Goal: Information Seeking & Learning: Learn about a topic

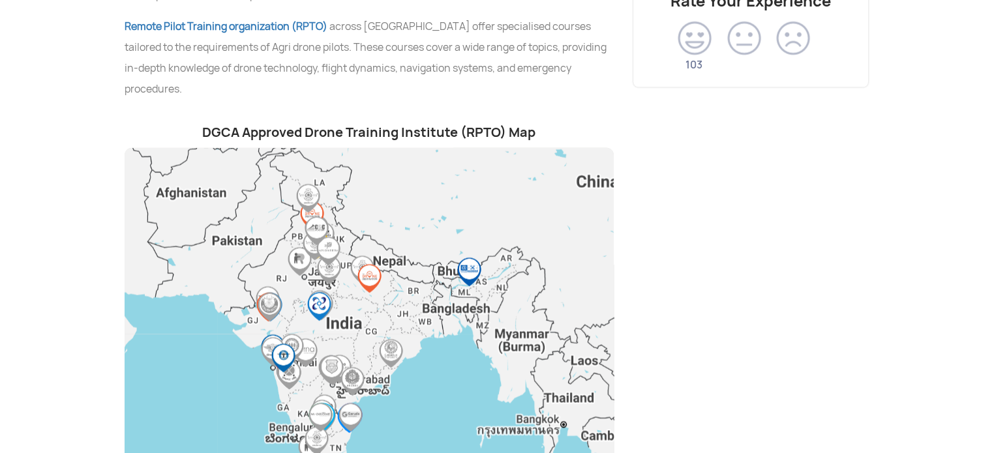
scroll to position [2805, 0]
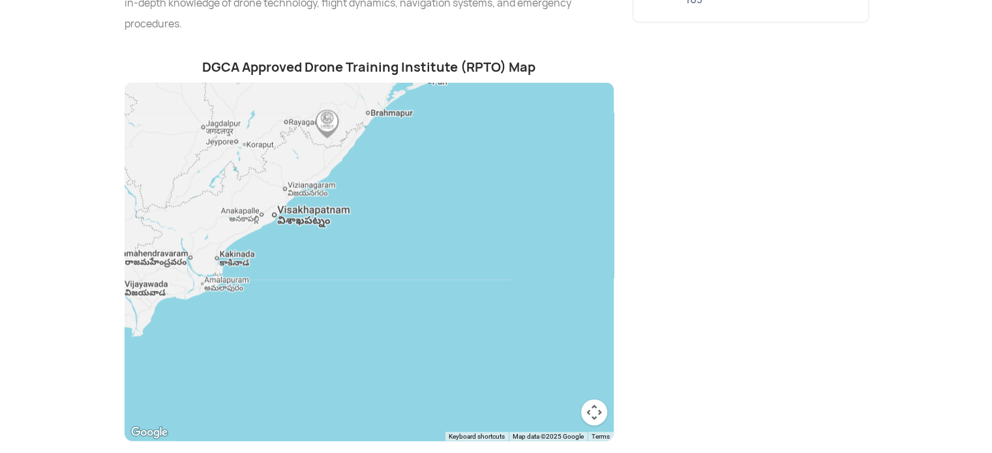
click at [273, 330] on div at bounding box center [369, 262] width 489 height 359
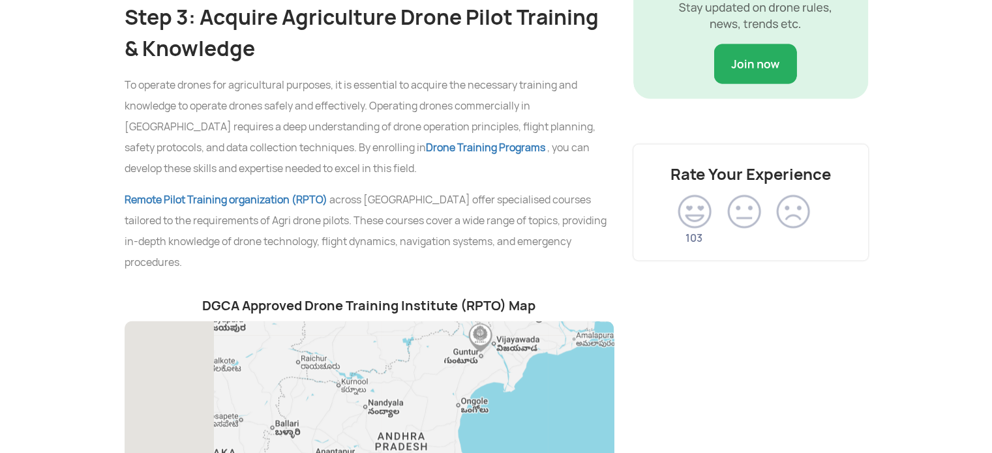
drag, startPoint x: 311, startPoint y: 323, endPoint x: 654, endPoint y: 250, distance: 350.2
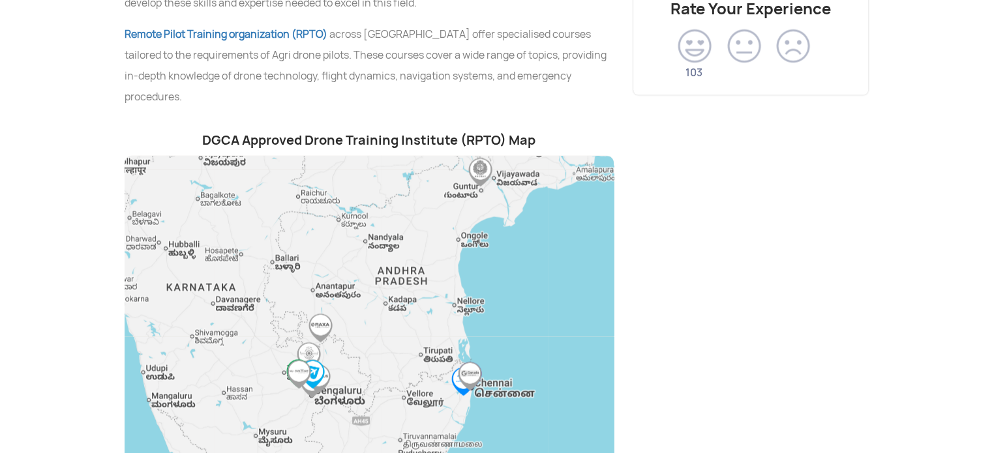
scroll to position [2909, 0]
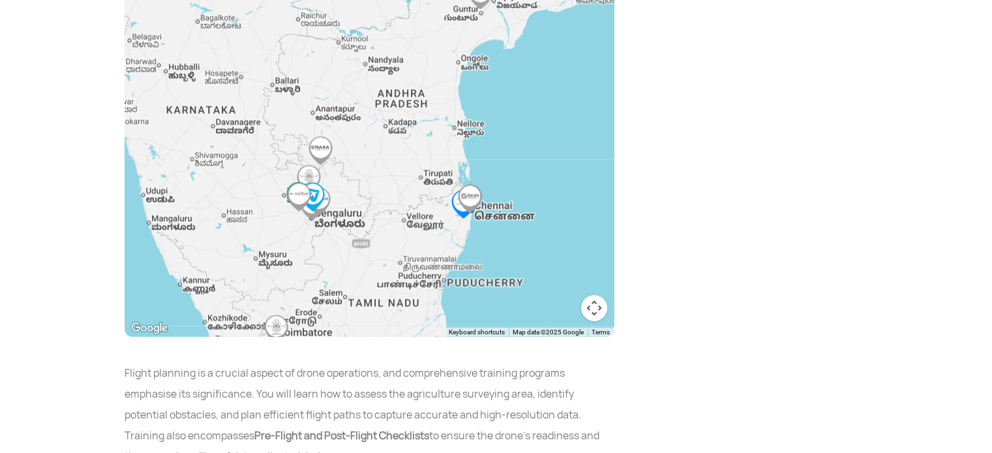
click at [459, 187] on img at bounding box center [469, 199] width 29 height 29
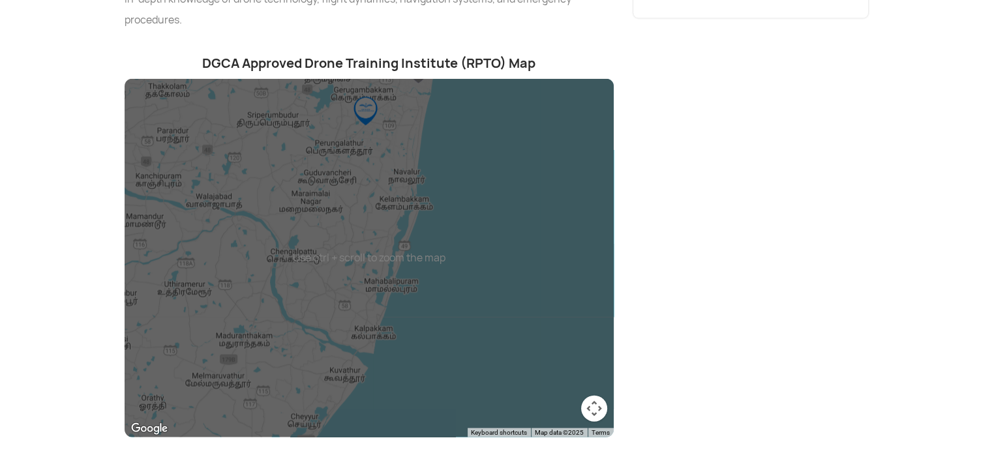
scroll to position [2779, 0]
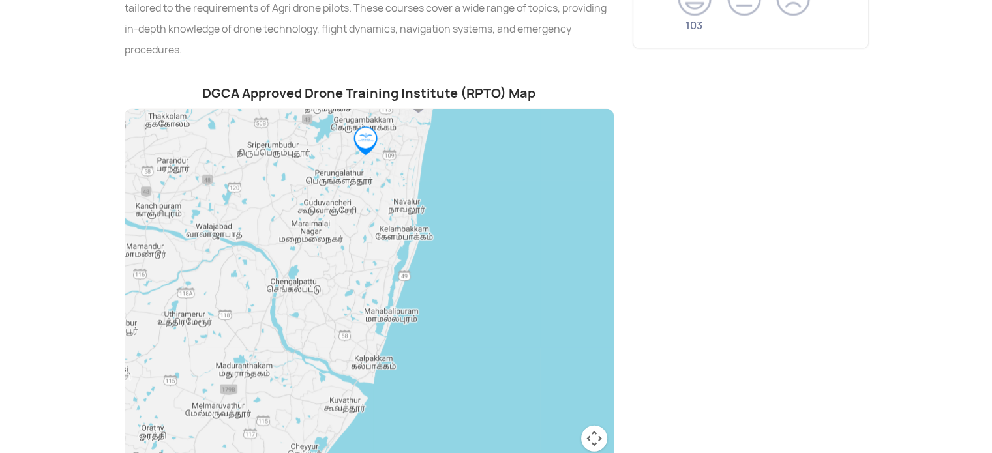
click at [590, 426] on button "Map camera controls" at bounding box center [594, 439] width 26 height 26
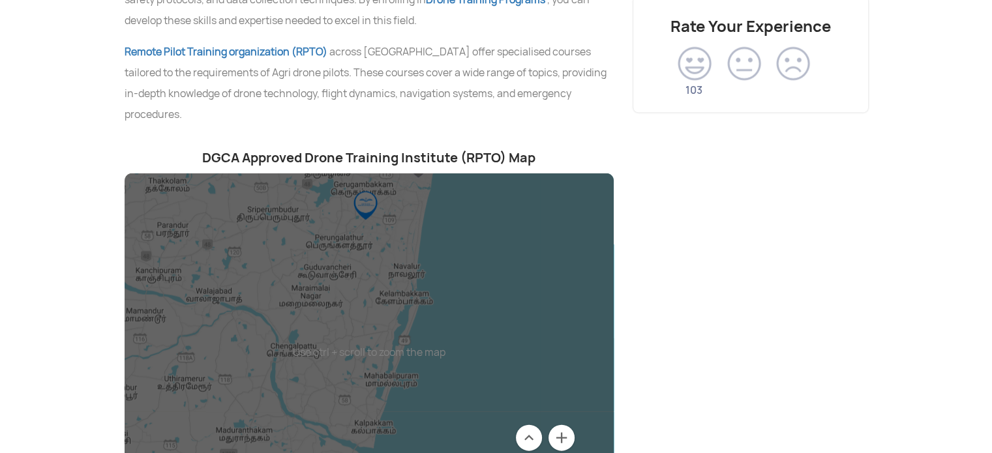
scroll to position [2714, 0]
click at [371, 196] on img "CASR RPTO, Anna University" at bounding box center [365, 206] width 29 height 29
click at [523, 230] on div "To navigate, press the arrow keys." at bounding box center [369, 353] width 489 height 359
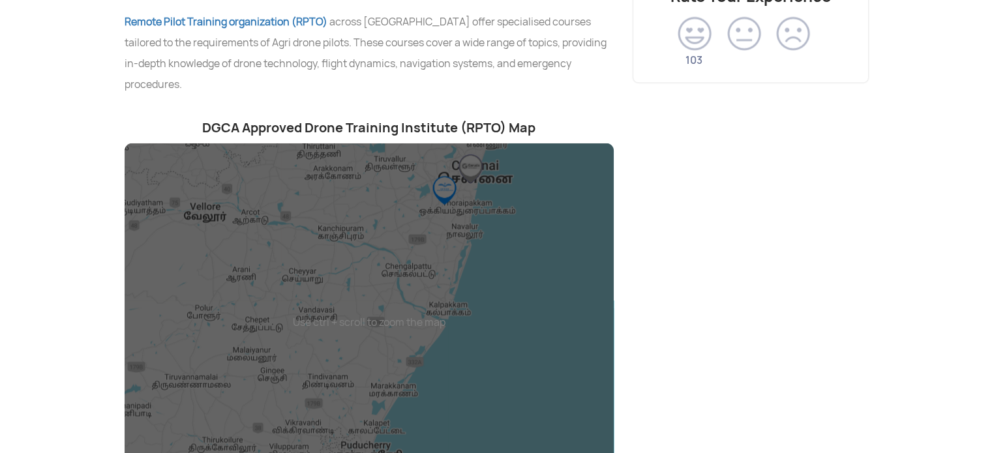
scroll to position [2779, 0]
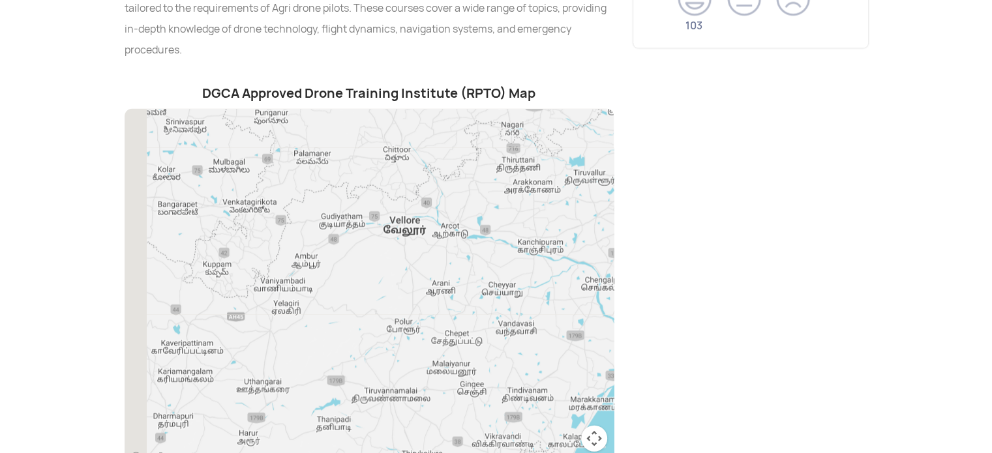
drag, startPoint x: 275, startPoint y: 269, endPoint x: 476, endPoint y: 318, distance: 207.4
click at [476, 318] on div at bounding box center [369, 288] width 489 height 359
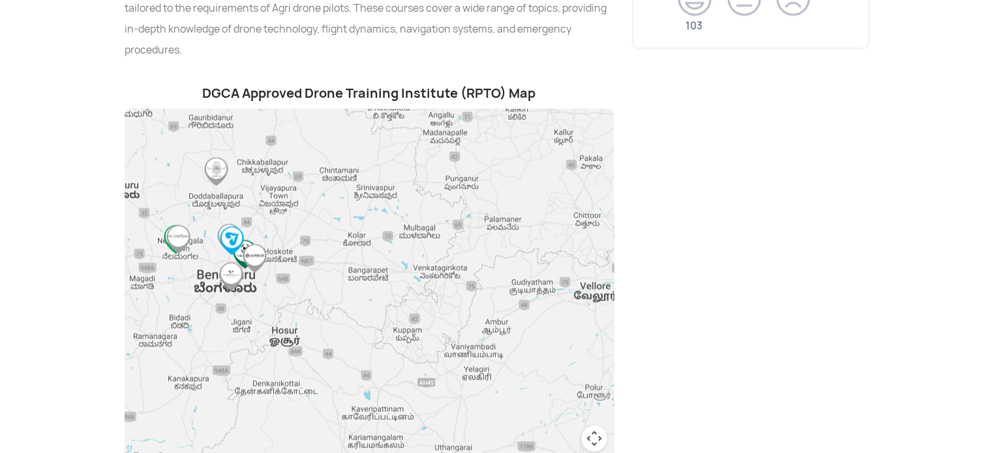
drag, startPoint x: 307, startPoint y: 234, endPoint x: 412, endPoint y: 265, distance: 109.0
click at [477, 287] on div at bounding box center [369, 288] width 489 height 359
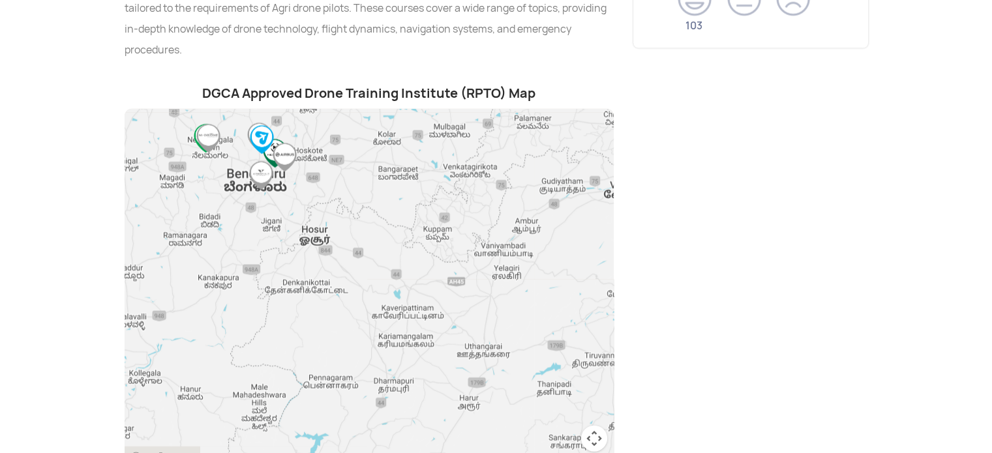
drag, startPoint x: 286, startPoint y: 284, endPoint x: 521, endPoint y: 326, distance: 238.5
click at [521, 326] on div at bounding box center [369, 288] width 489 height 359
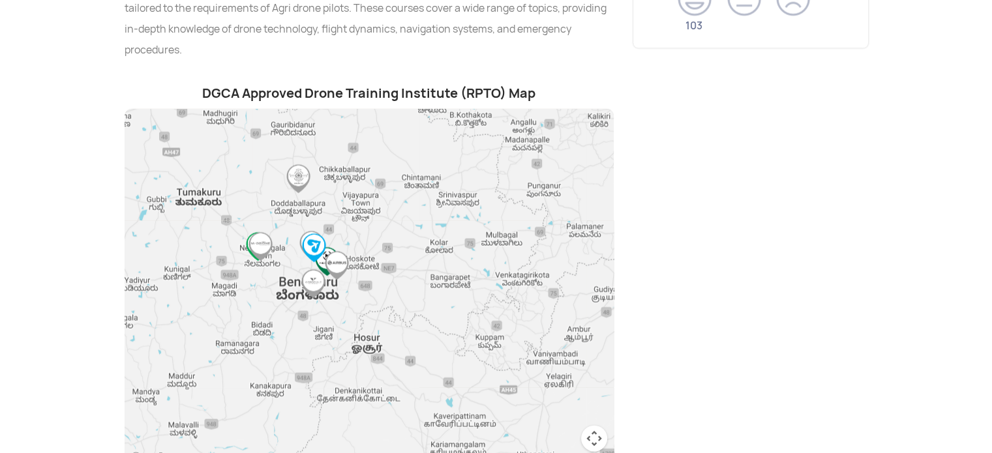
drag, startPoint x: 326, startPoint y: 167, endPoint x: 379, endPoint y: 277, distance: 121.7
click at [379, 277] on div at bounding box center [369, 288] width 489 height 359
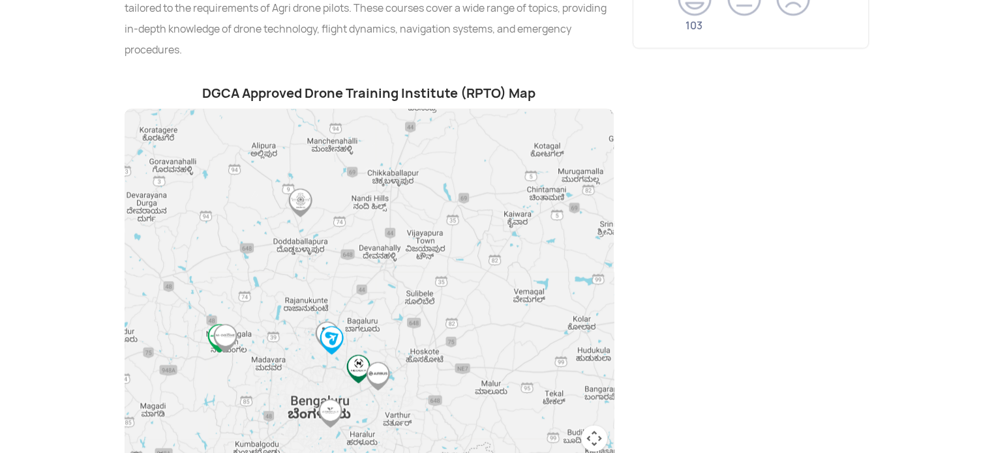
drag, startPoint x: 282, startPoint y: 138, endPoint x: 329, endPoint y: 239, distance: 111.8
click at [329, 239] on div at bounding box center [369, 288] width 489 height 359
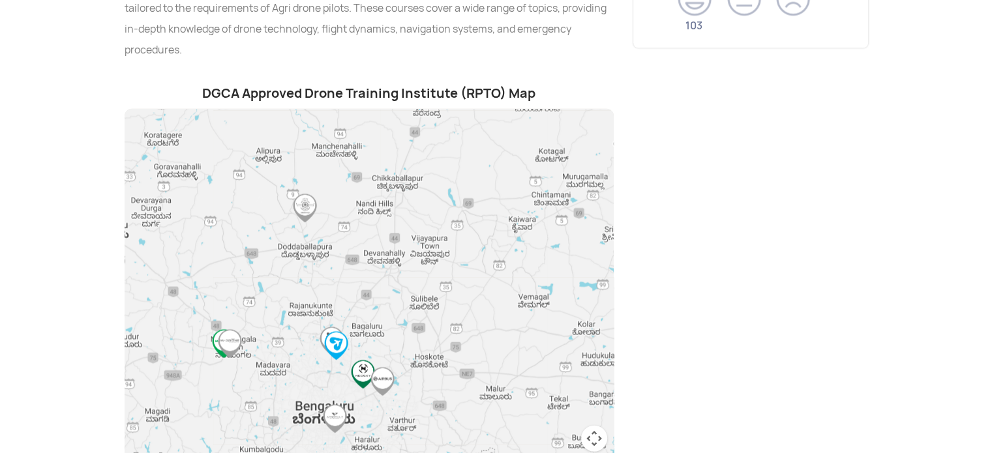
click at [308, 194] on img "Indira Gandhi Rashriya Uran Akademi (IGRUA)" at bounding box center [304, 208] width 29 height 29
click at [305, 194] on img "Indira Gandhi Rashriya Uran Akademi (IGRUA)" at bounding box center [304, 208] width 29 height 29
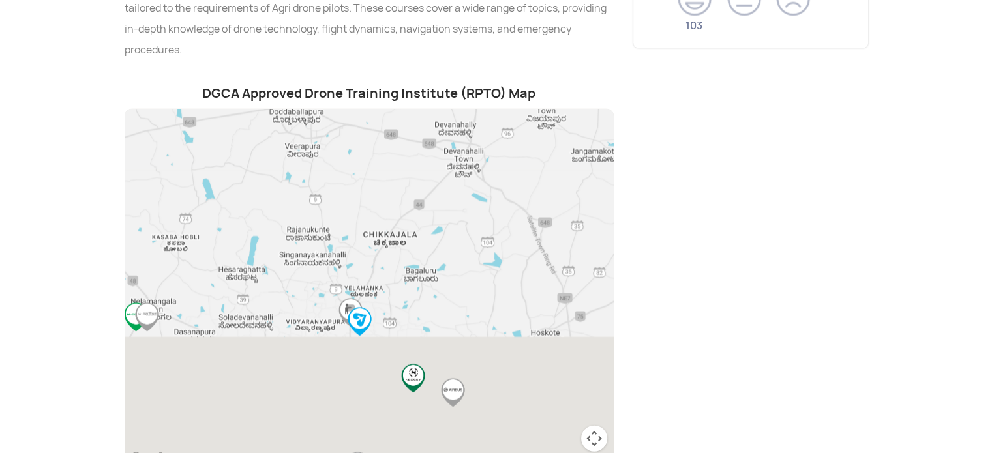
drag, startPoint x: 306, startPoint y: 221, endPoint x: 296, endPoint y: 49, distance: 172.5
click at [296, 71] on div "DGCA Approved Drone Training Institute (RPTO) Map ← Move left → Move right ↑ Mo…" at bounding box center [369, 282] width 509 height 423
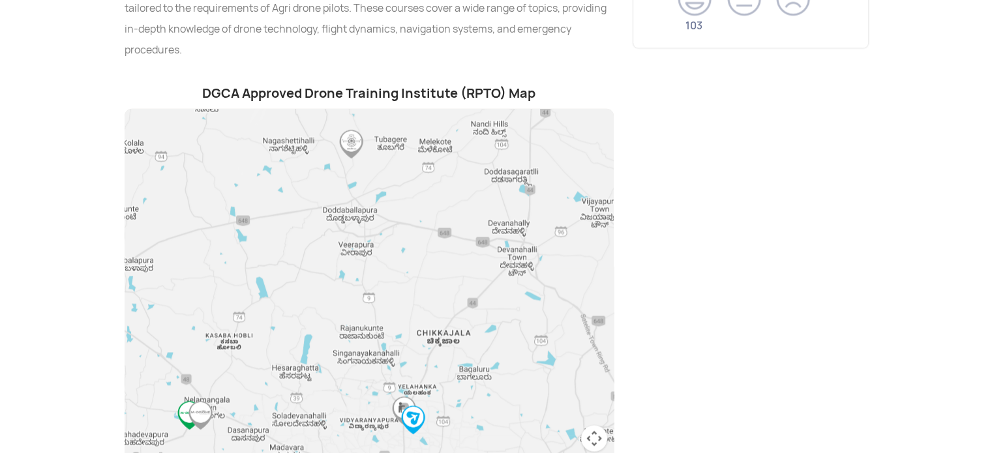
drag, startPoint x: 380, startPoint y: 328, endPoint x: 431, endPoint y: 446, distance: 127.7
click at [432, 446] on div at bounding box center [369, 288] width 489 height 359
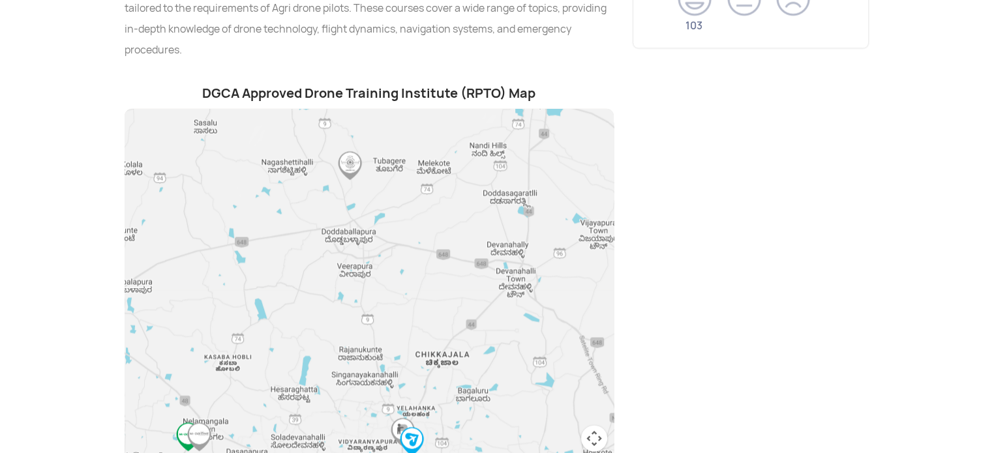
click at [354, 151] on img "Indira Gandhi Rashriya Uran Akademi (IGRUA)" at bounding box center [349, 165] width 29 height 29
click at [351, 151] on img "Indira Gandhi Rashriya Uran Akademi (IGRUA)" at bounding box center [349, 165] width 29 height 29
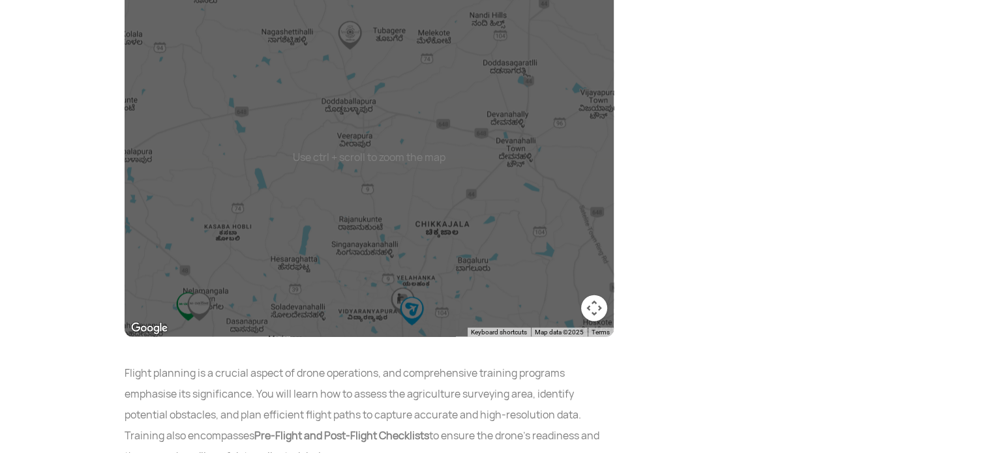
scroll to position [2909, 0]
click at [413, 297] on img "CLEARSKIES LEARNING & RESEARCH PRIVATE LIMITED" at bounding box center [411, 311] width 29 height 29
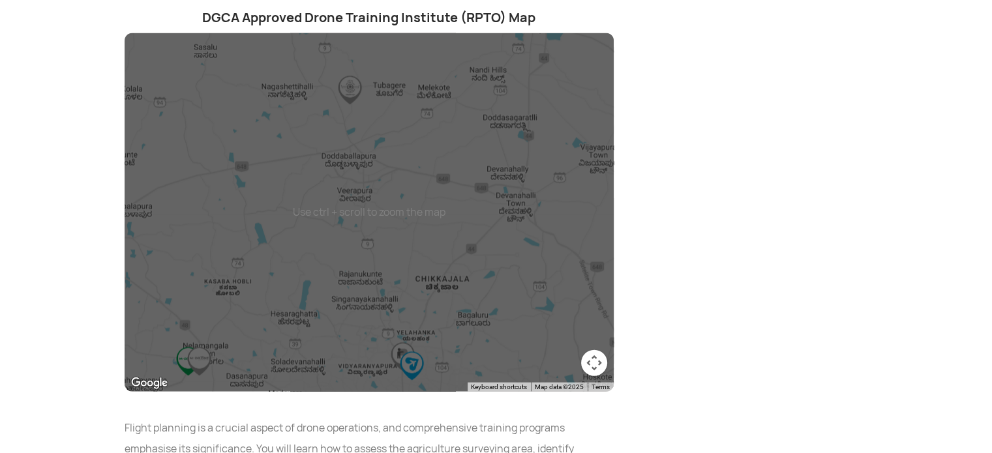
scroll to position [2844, 0]
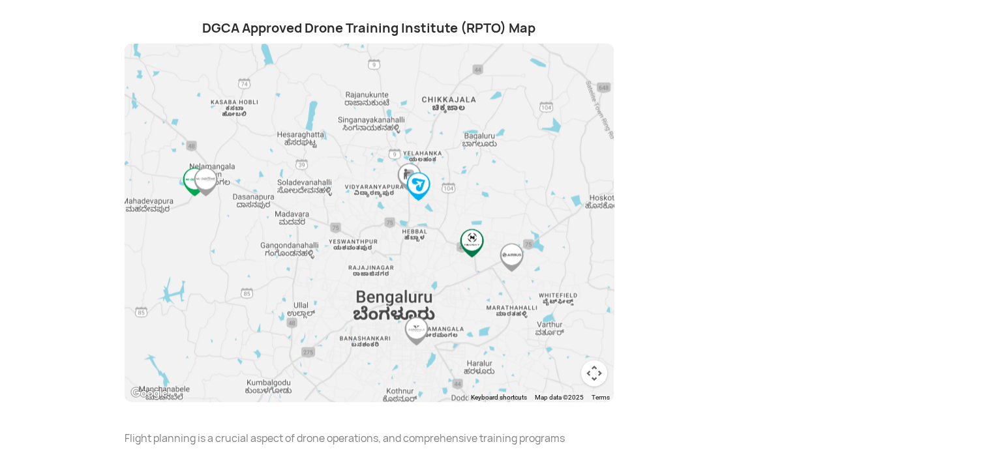
drag, startPoint x: 412, startPoint y: 207, endPoint x: 418, endPoint y: 15, distance: 192.5
click at [418, 15] on div "DGCA Approved Drone Training Institute (RPTO) Map ← Move left → Move right ↑ Mo…" at bounding box center [369, 217] width 509 height 423
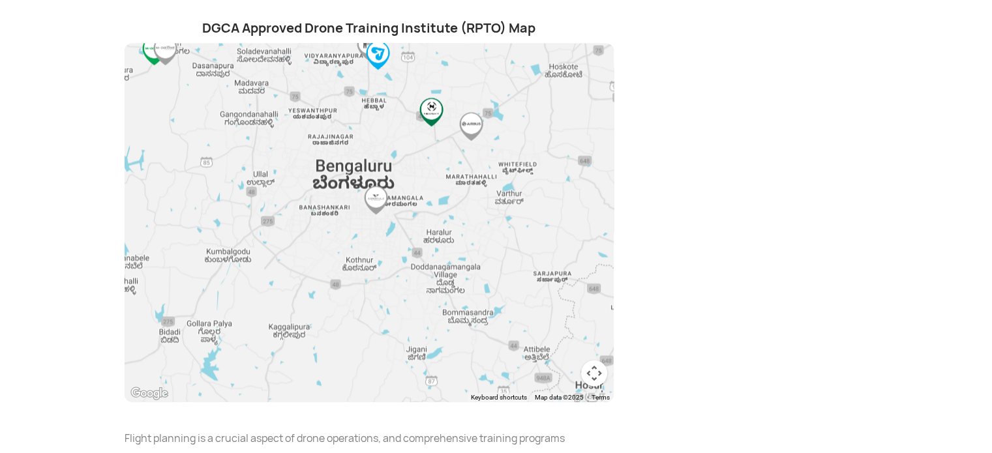
drag, startPoint x: 429, startPoint y: 219, endPoint x: 386, endPoint y: 85, distance: 140.3
click at [386, 85] on div at bounding box center [369, 223] width 489 height 359
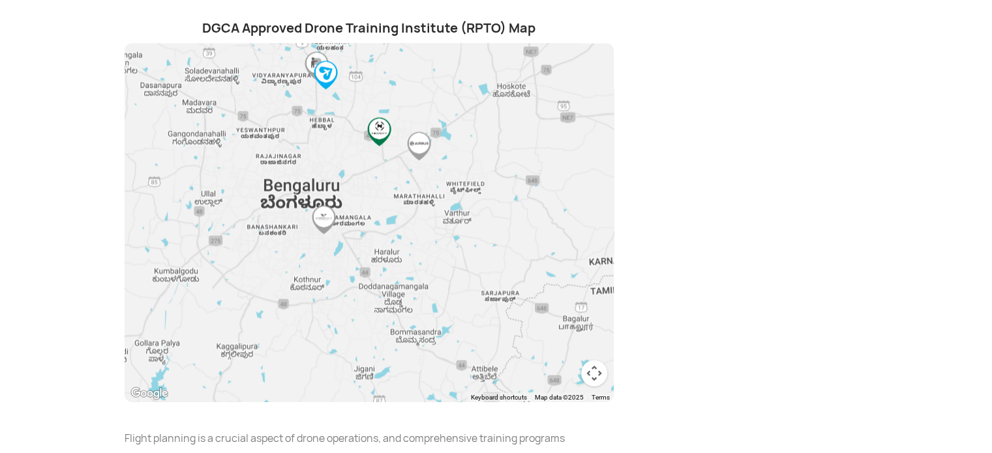
drag, startPoint x: 402, startPoint y: 202, endPoint x: 351, endPoint y: 224, distance: 55.8
click at [351, 224] on div at bounding box center [369, 223] width 489 height 359
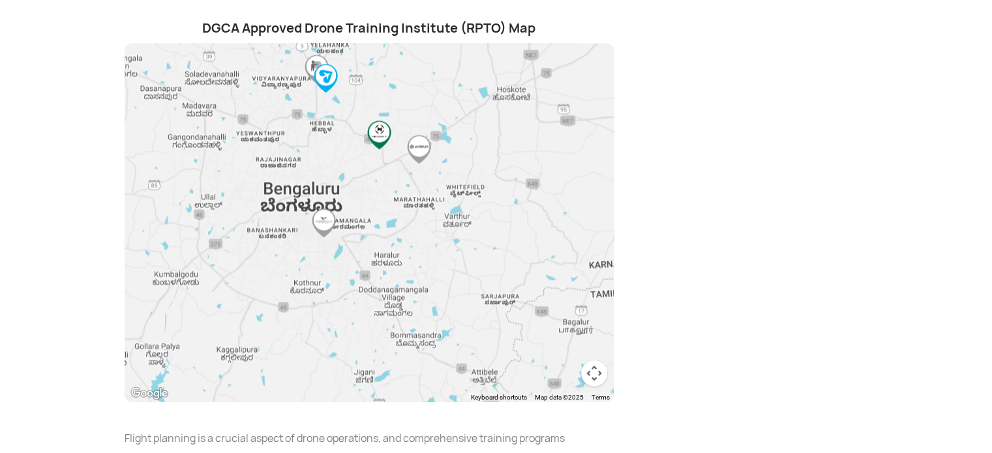
click at [425, 135] on img at bounding box center [418, 149] width 29 height 29
click at [380, 121] on img "NeoSky India Limited" at bounding box center [379, 135] width 29 height 29
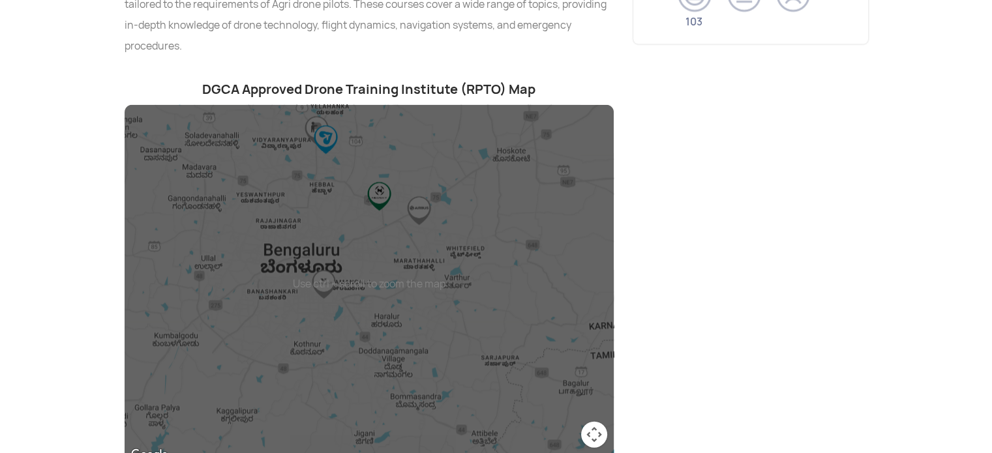
scroll to position [2779, 0]
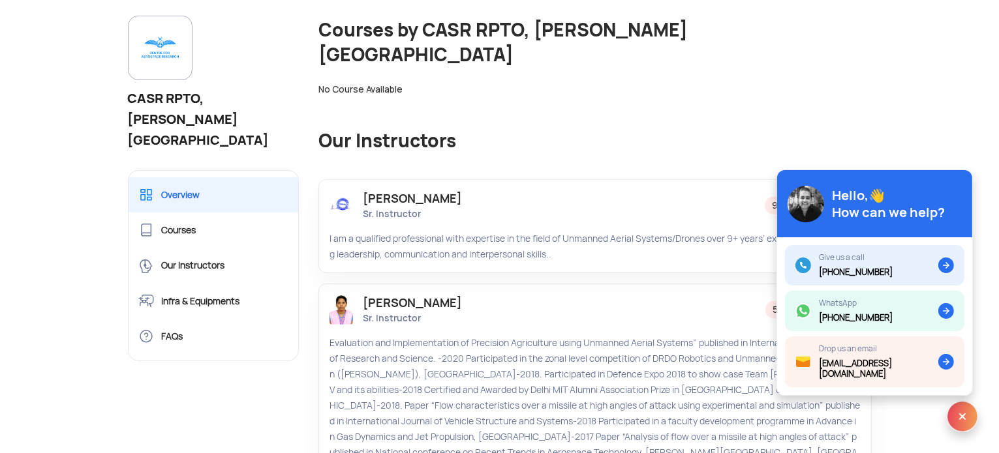
scroll to position [718, 0]
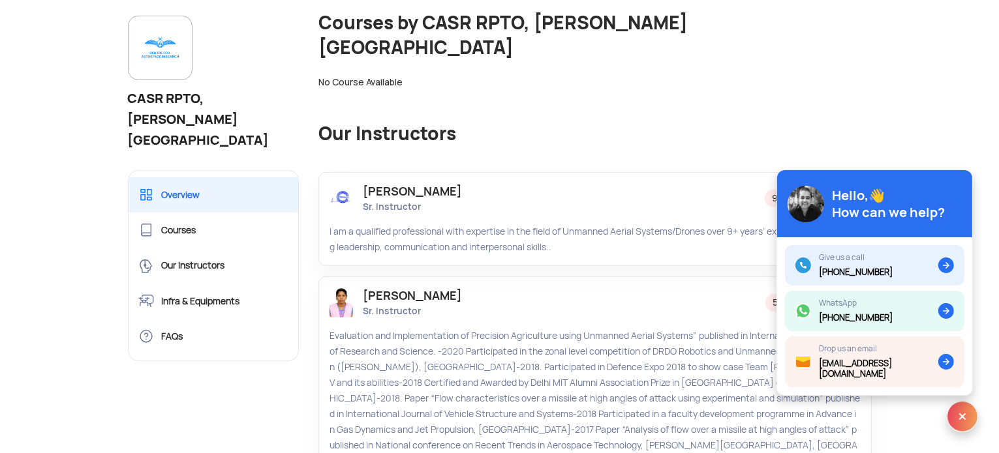
click at [969, 417] on img at bounding box center [962, 416] width 31 height 31
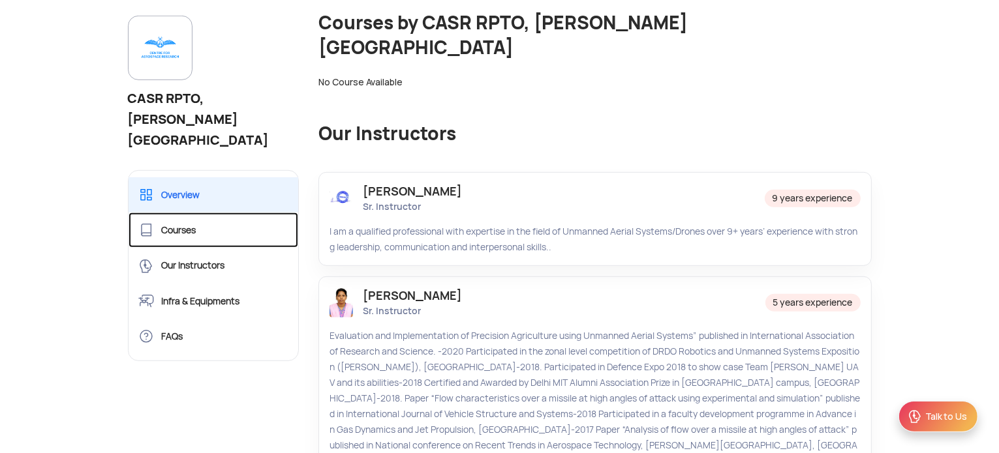
click at [209, 213] on link "Courses" at bounding box center [214, 230] width 170 height 35
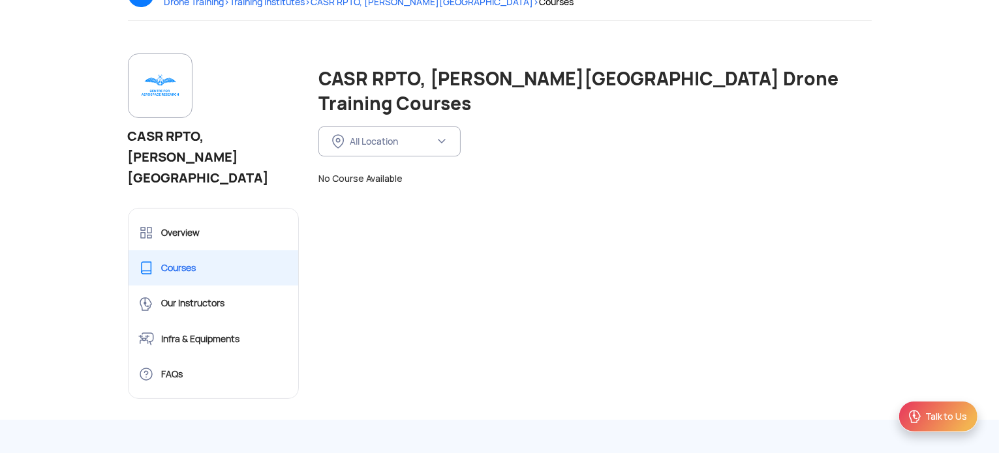
scroll to position [130, 0]
click at [440, 136] on img at bounding box center [441, 141] width 10 height 10
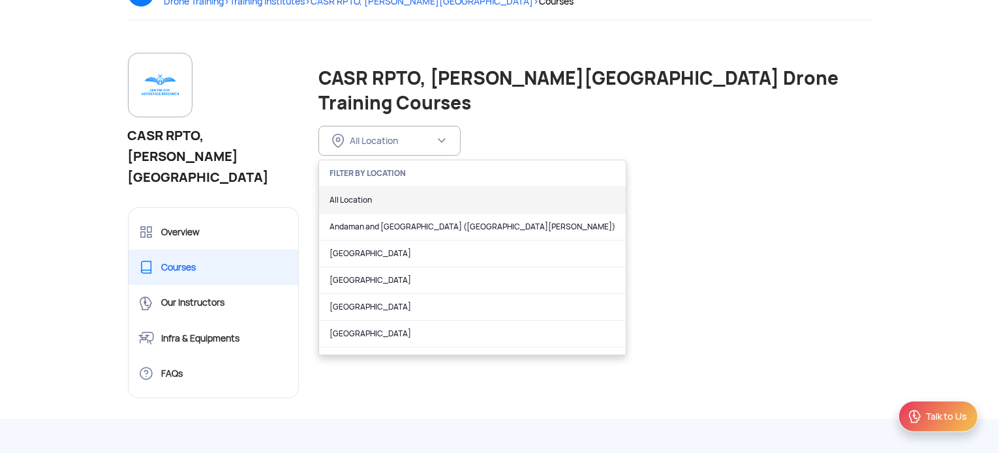
click at [429, 187] on link "All Location" at bounding box center [472, 200] width 307 height 27
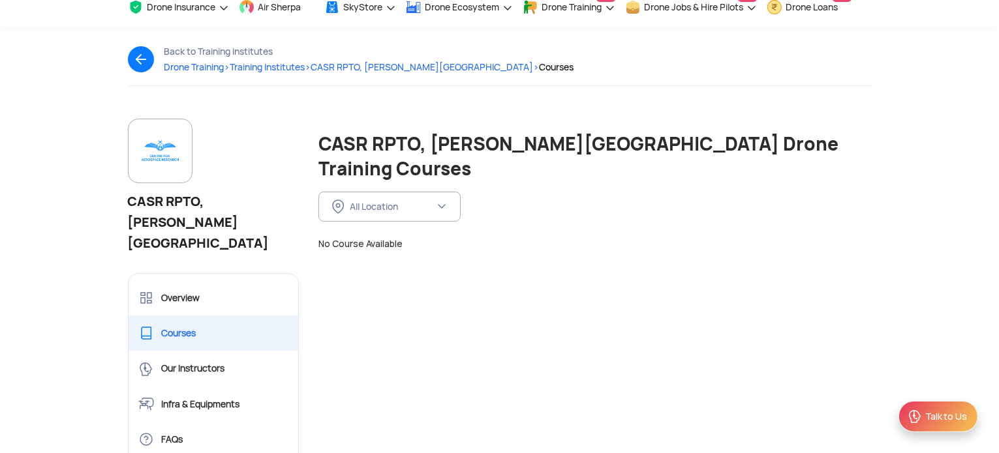
scroll to position [0, 0]
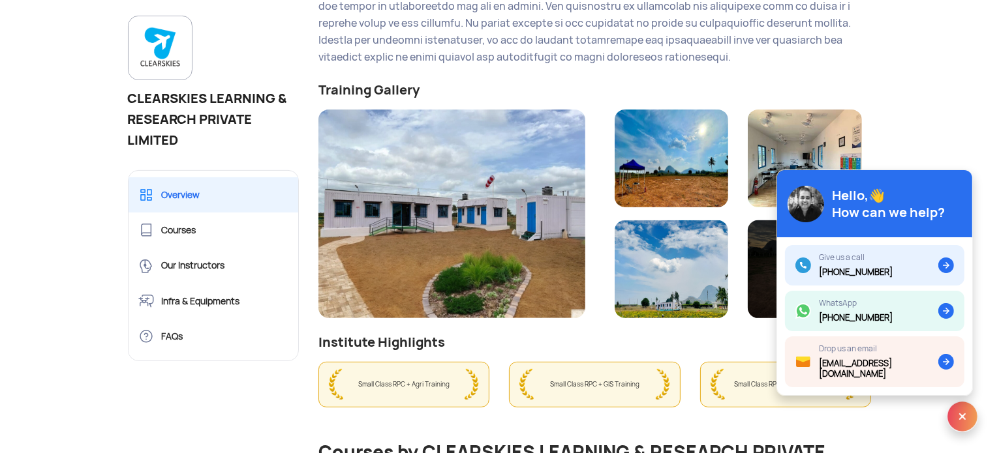
scroll to position [391, 0]
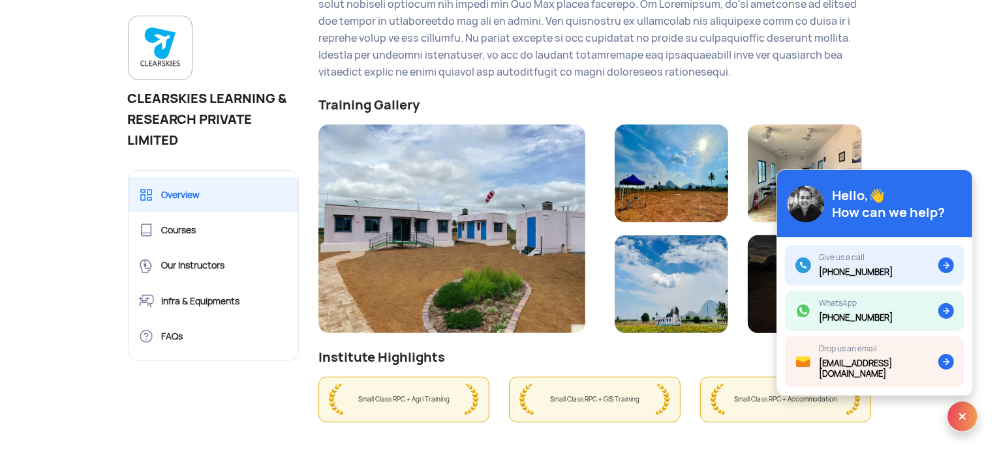
click at [959, 419] on img at bounding box center [962, 416] width 31 height 31
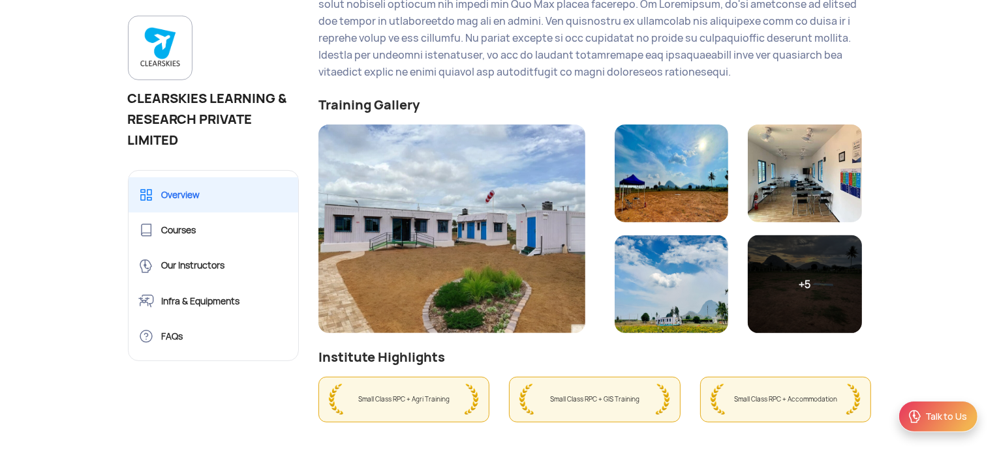
scroll to position [0, 0]
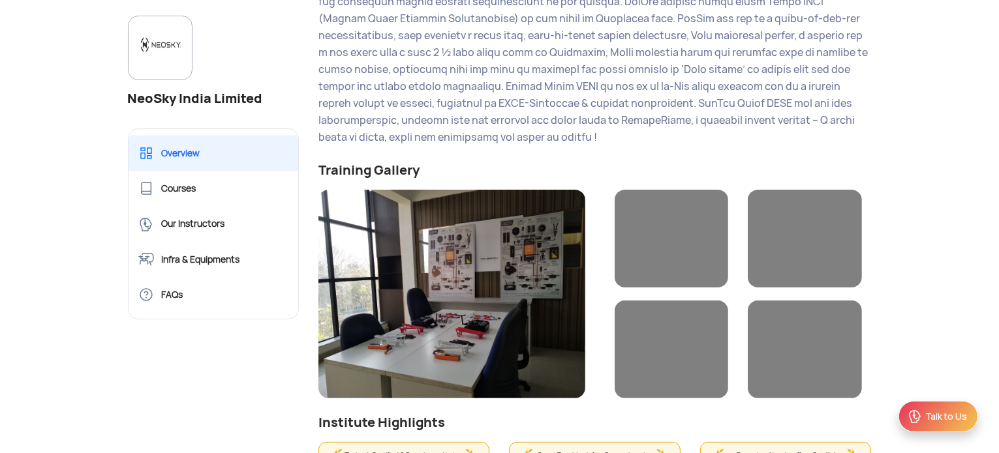
scroll to position [391, 0]
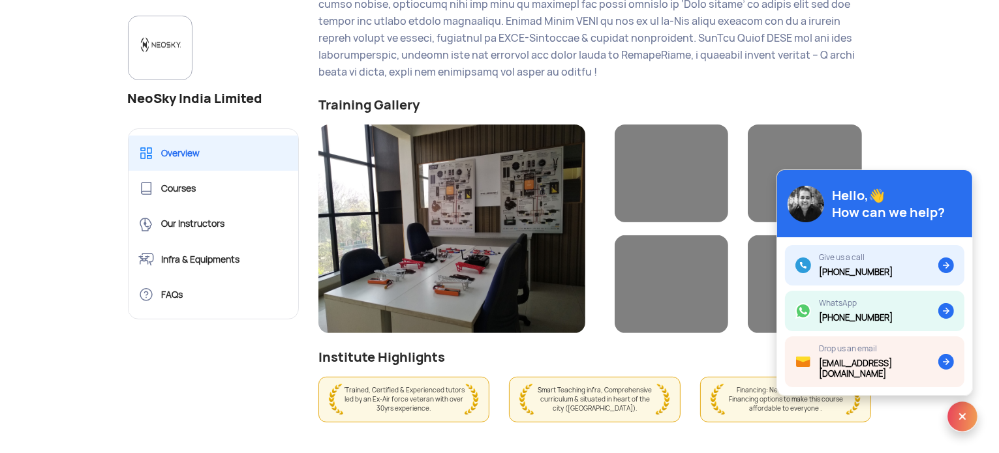
click at [962, 414] on img at bounding box center [962, 416] width 31 height 31
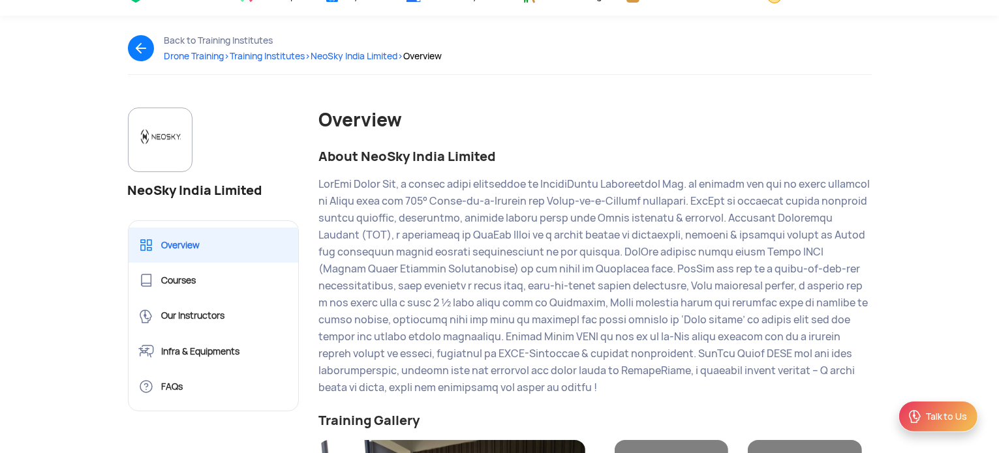
scroll to position [0, 0]
